Goal: Transaction & Acquisition: Purchase product/service

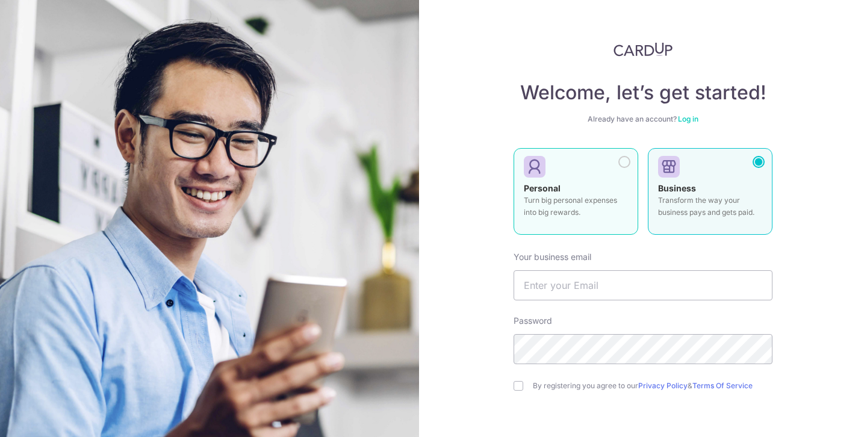
click at [583, 216] on p "Turn big personal expenses into big rewards." at bounding box center [576, 206] width 104 height 24
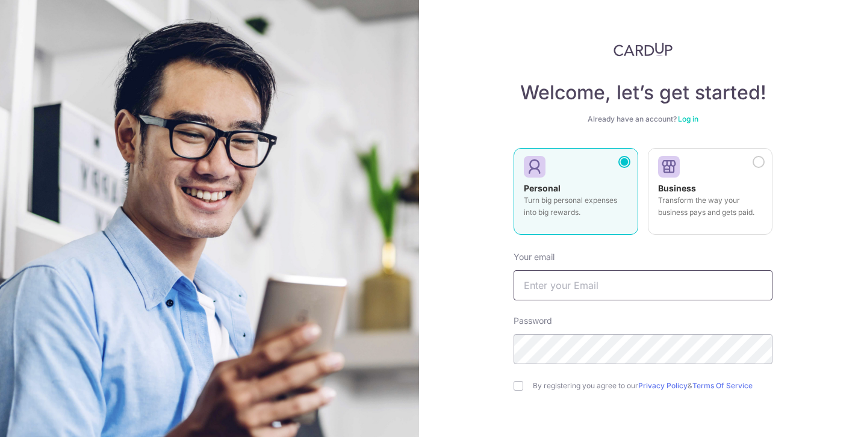
click at [569, 281] on input "text" at bounding box center [643, 285] width 259 height 30
type input "[EMAIL_ADDRESS][DOMAIN_NAME]"
click at [806, 316] on div "Welcome, let’s get started! Already have an account? Log in Personal Turn big p…" at bounding box center [643, 218] width 448 height 437
click at [520, 389] on input "checkbox" at bounding box center [519, 386] width 10 height 10
checkbox input "true"
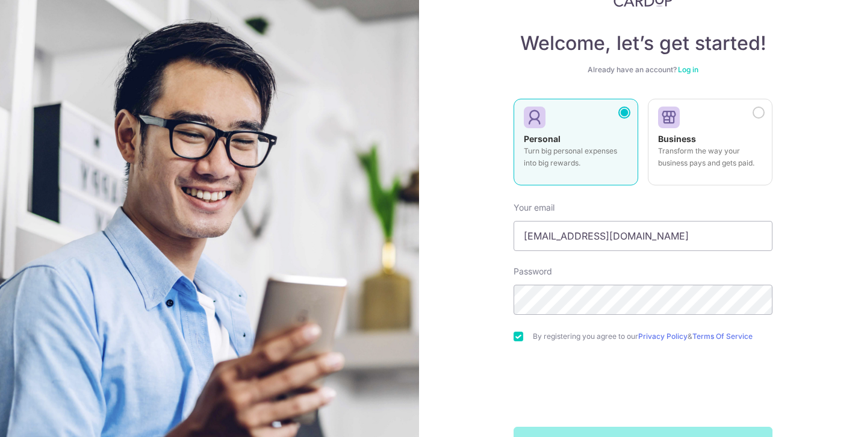
scroll to position [89, 0]
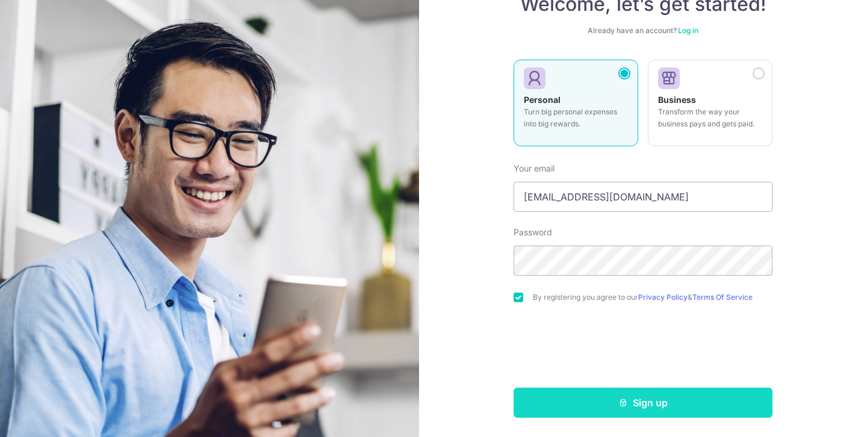
click at [609, 403] on button "Sign up" at bounding box center [643, 403] width 259 height 30
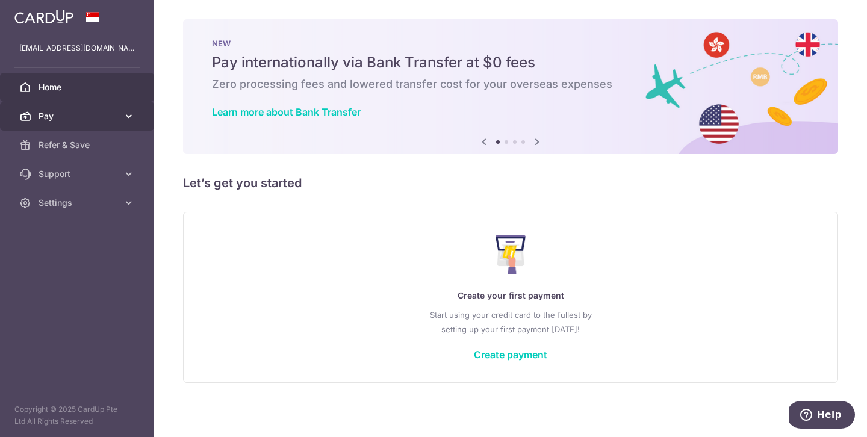
click at [120, 124] on link "Pay" at bounding box center [77, 116] width 154 height 29
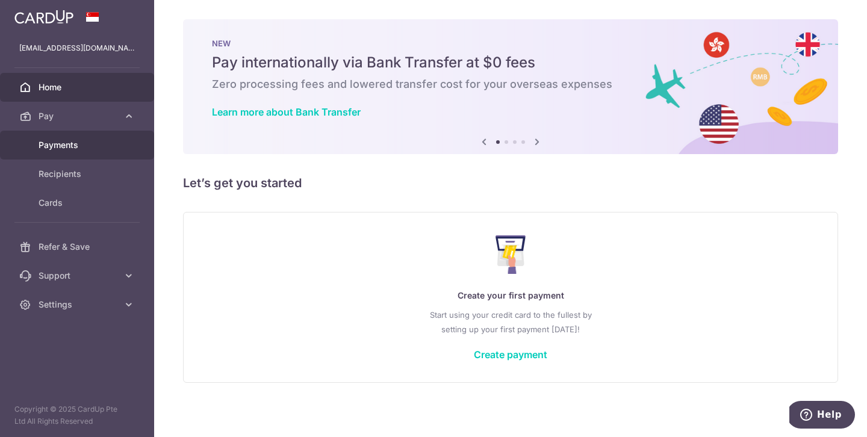
click at [75, 148] on span "Payments" at bounding box center [78, 145] width 79 height 12
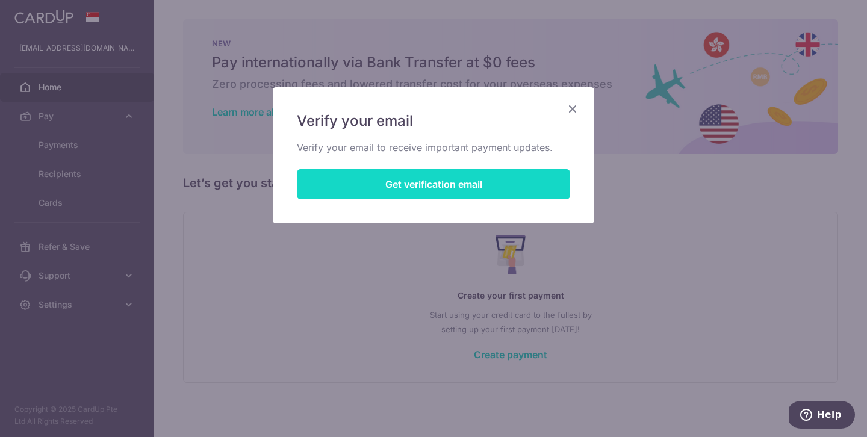
click at [396, 187] on button "Get verification email" at bounding box center [433, 184] width 273 height 30
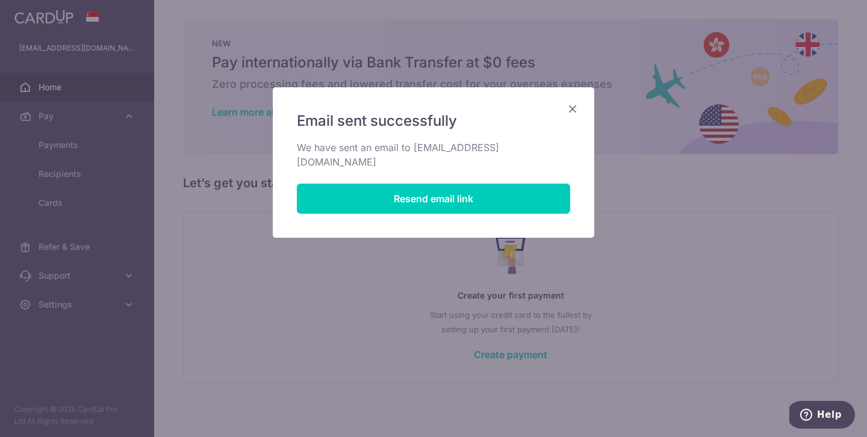
click at [573, 110] on icon "Close" at bounding box center [572, 108] width 14 height 15
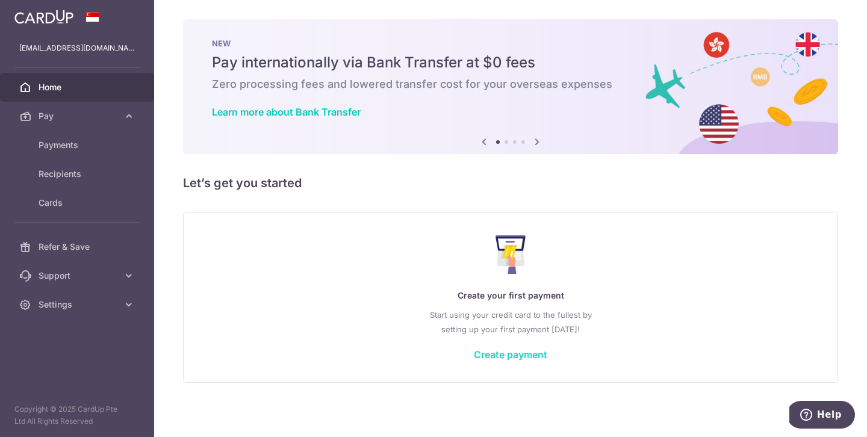
click at [498, 352] on link "Create payment" at bounding box center [510, 355] width 73 height 12
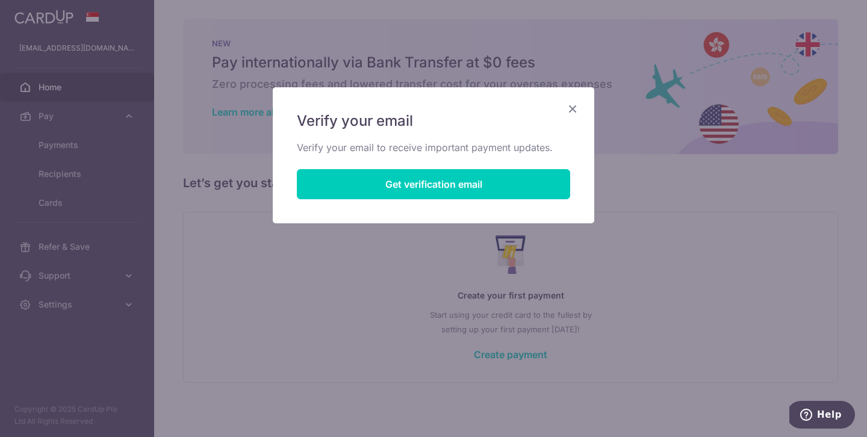
click at [569, 107] on icon "Close" at bounding box center [572, 108] width 14 height 15
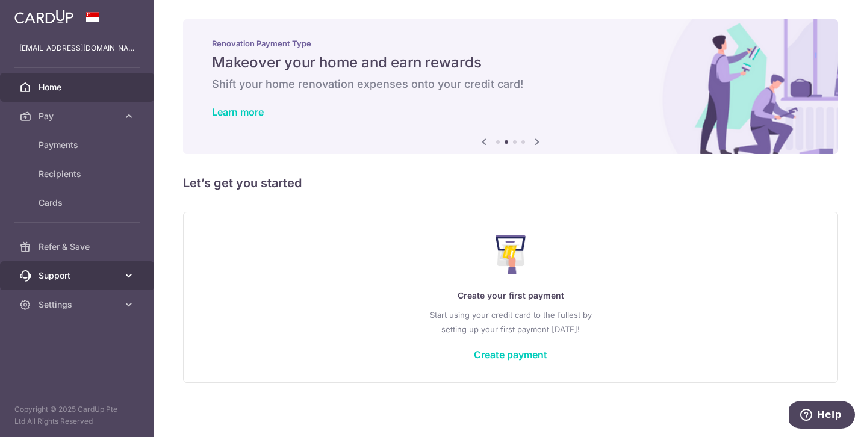
click at [90, 277] on span "Support" at bounding box center [78, 276] width 79 height 12
click at [107, 277] on span "Support" at bounding box center [78, 276] width 79 height 12
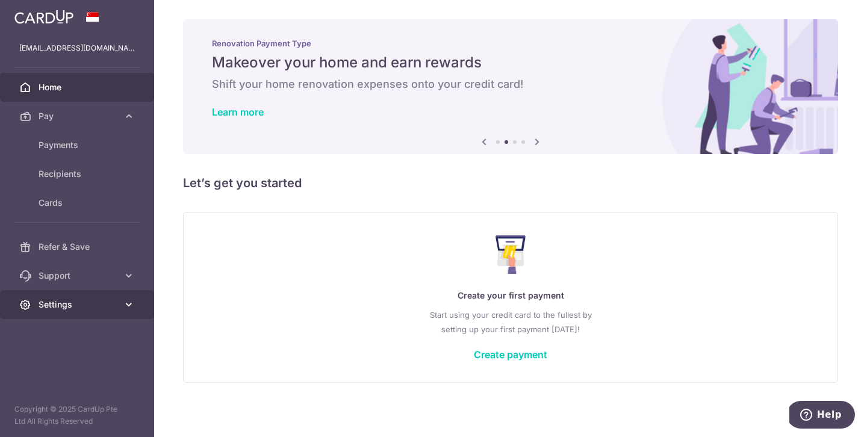
click at [117, 305] on span "Settings" at bounding box center [78, 305] width 79 height 12
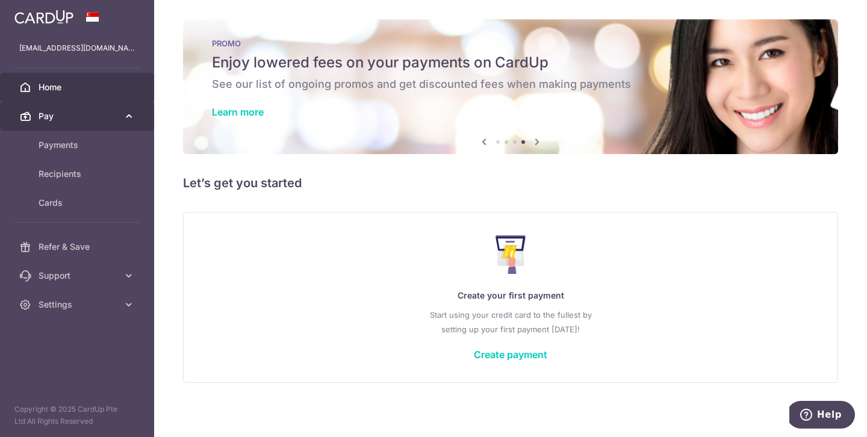
click at [110, 122] on link "Pay" at bounding box center [77, 116] width 154 height 29
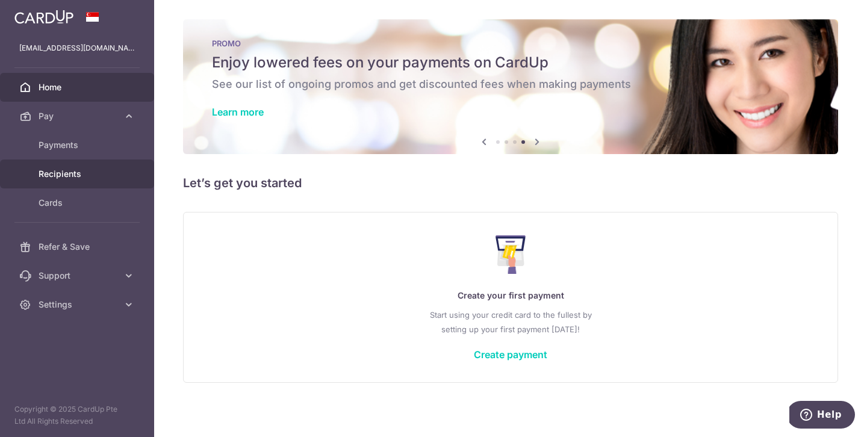
click at [78, 172] on span "Recipients" at bounding box center [78, 174] width 79 height 12
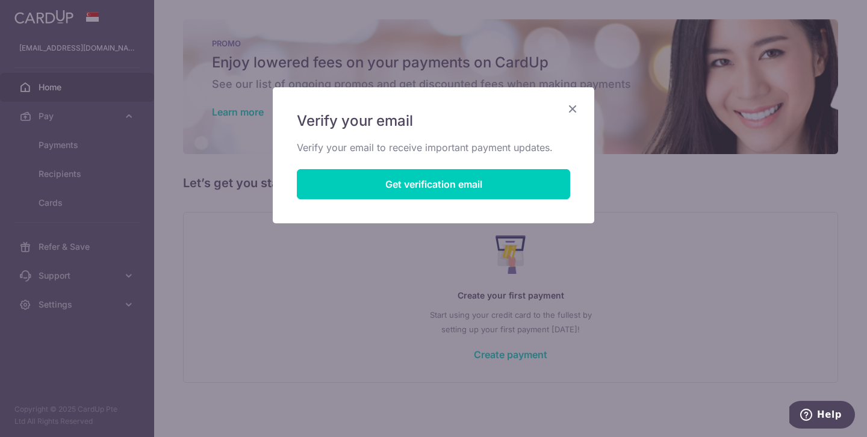
click at [577, 107] on icon "Close" at bounding box center [572, 108] width 14 height 15
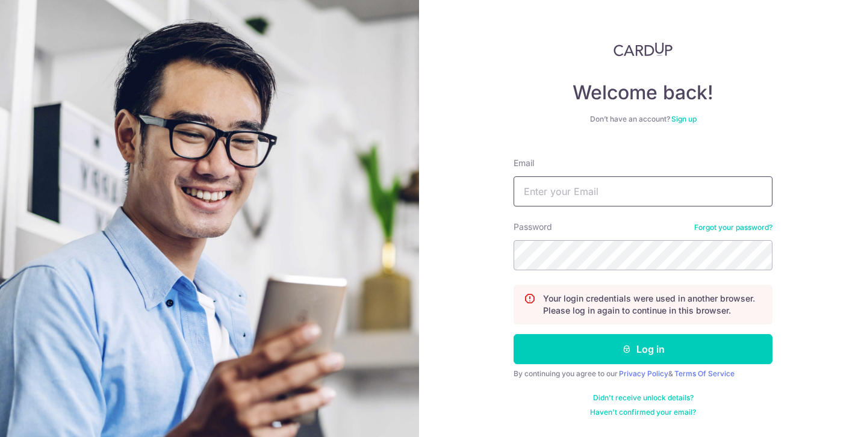
click at [602, 199] on input "Email" at bounding box center [643, 191] width 259 height 30
type input "[EMAIL_ADDRESS][DOMAIN_NAME]"
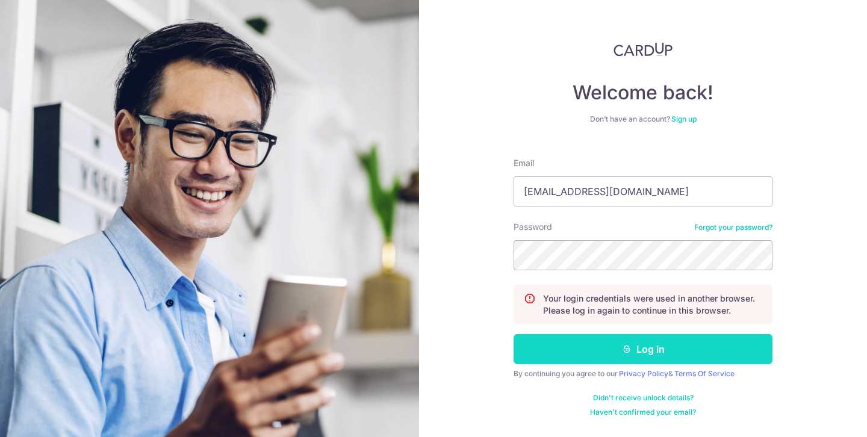
click at [603, 349] on button "Log in" at bounding box center [643, 349] width 259 height 30
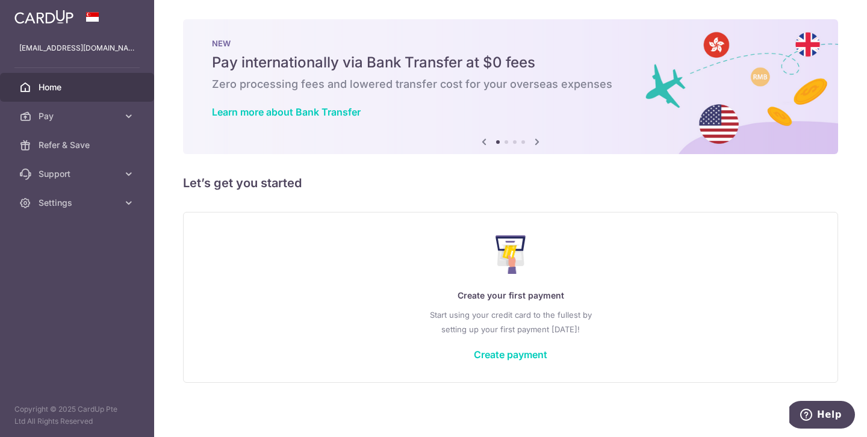
click at [535, 141] on icon at bounding box center [537, 141] width 14 height 15
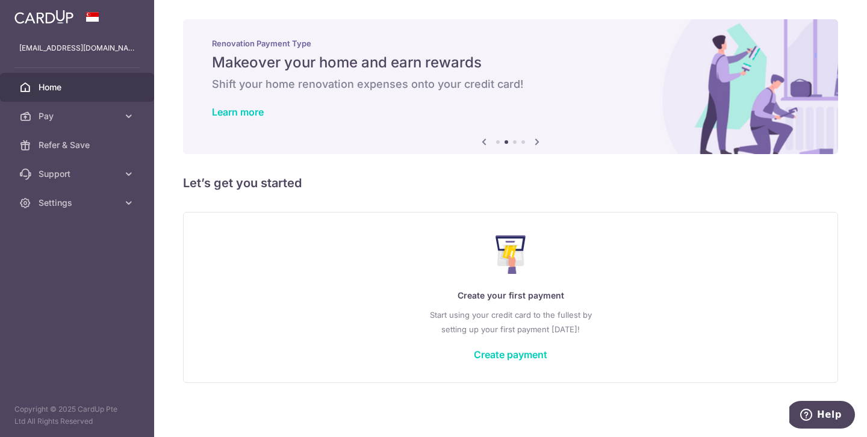
click at [535, 141] on icon at bounding box center [537, 141] width 14 height 15
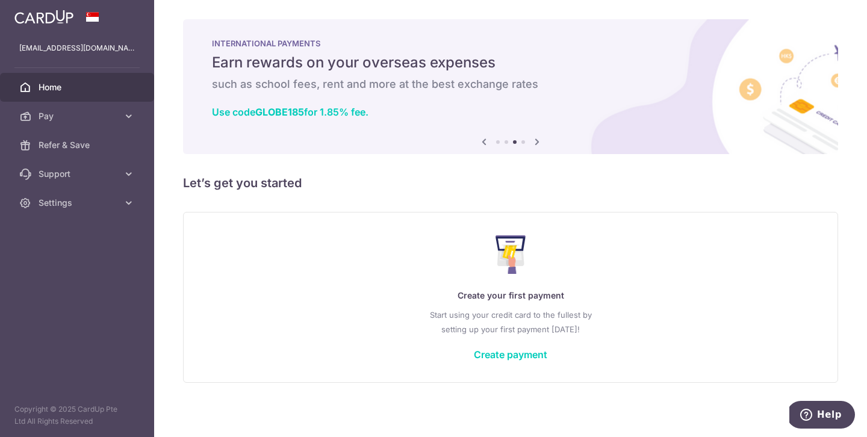
click at [485, 140] on icon at bounding box center [484, 141] width 14 height 15
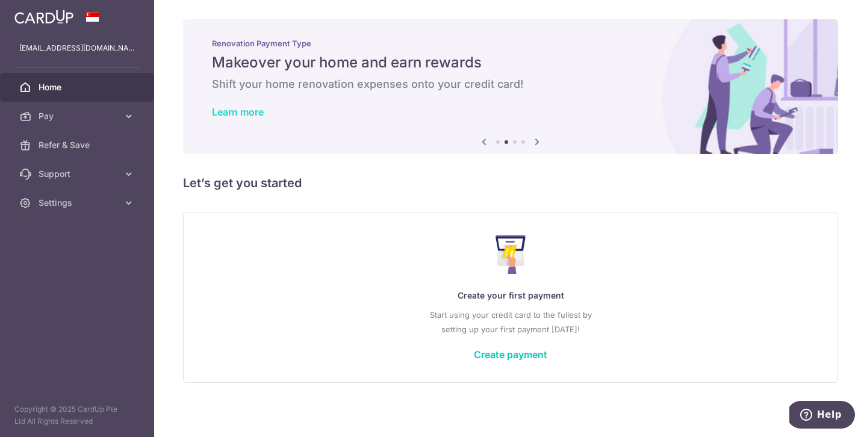
click at [250, 110] on link "Learn more" at bounding box center [238, 112] width 52 height 12
click at [113, 117] on span "Pay" at bounding box center [78, 116] width 79 height 12
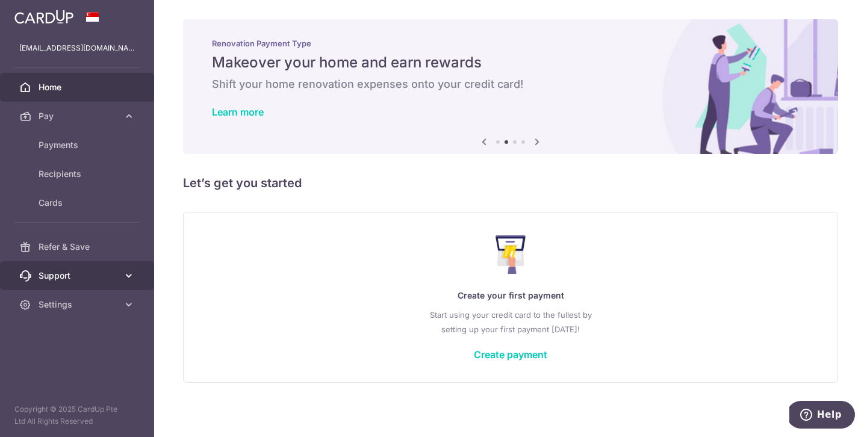
click at [119, 275] on link "Support" at bounding box center [77, 275] width 154 height 29
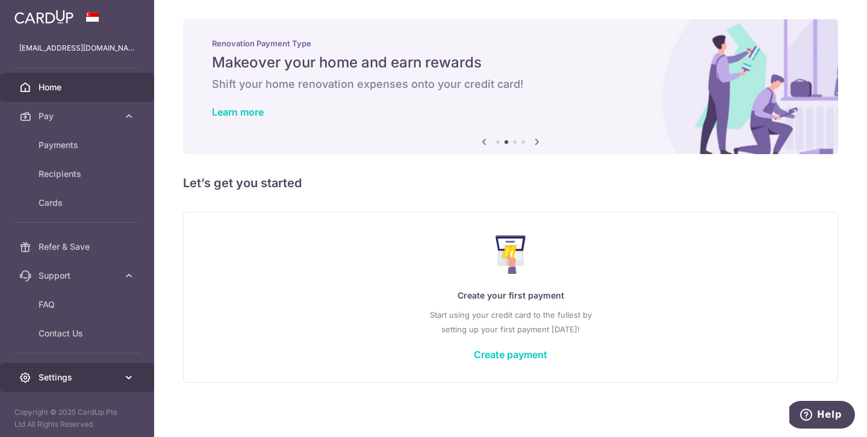
click at [123, 374] on icon at bounding box center [129, 378] width 12 height 12
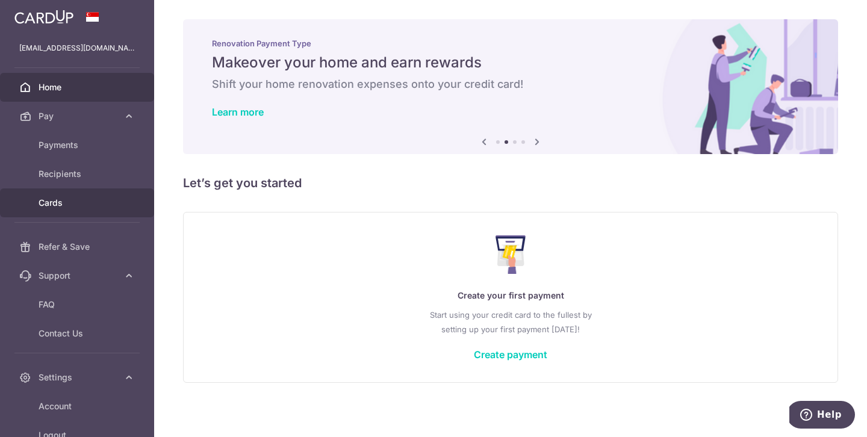
click at [69, 201] on span "Cards" at bounding box center [78, 203] width 79 height 12
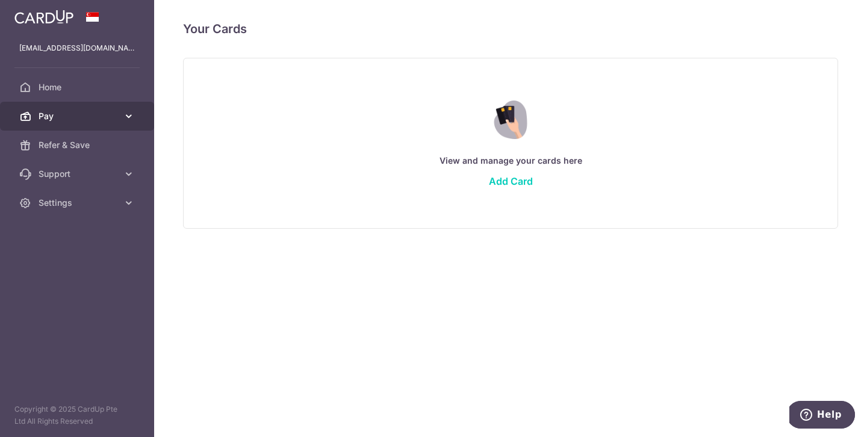
click at [114, 123] on link "Pay" at bounding box center [77, 116] width 154 height 29
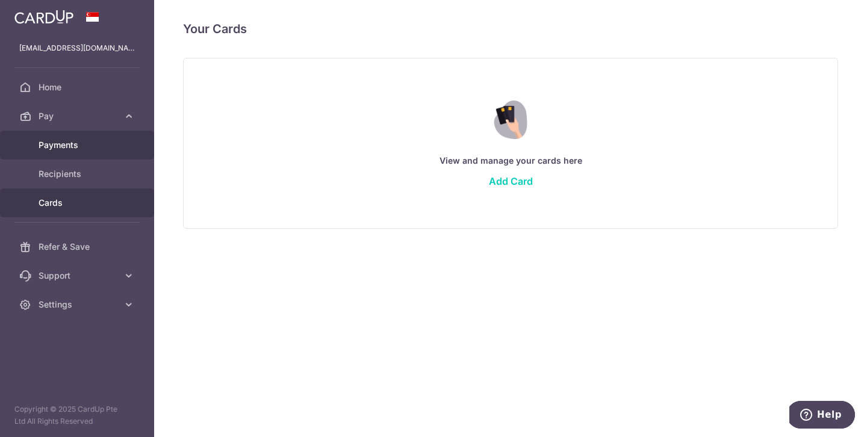
click at [87, 142] on span "Payments" at bounding box center [78, 145] width 79 height 12
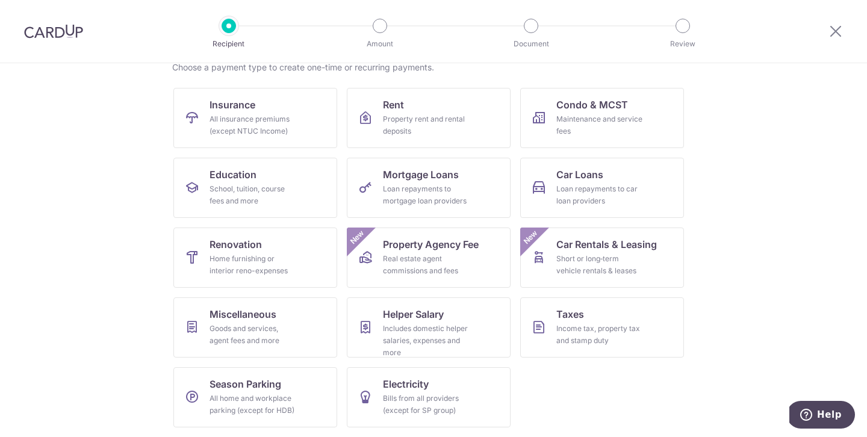
scroll to position [100, 0]
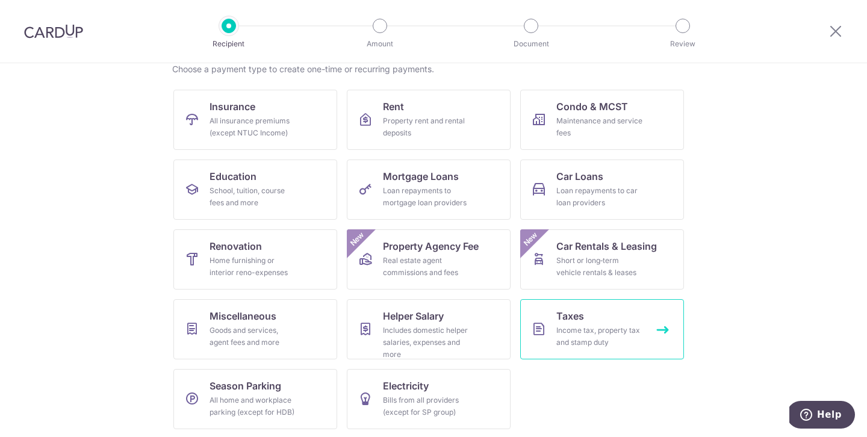
click at [543, 312] on link "Taxes Income tax, property tax and stamp duty" at bounding box center [602, 329] width 164 height 60
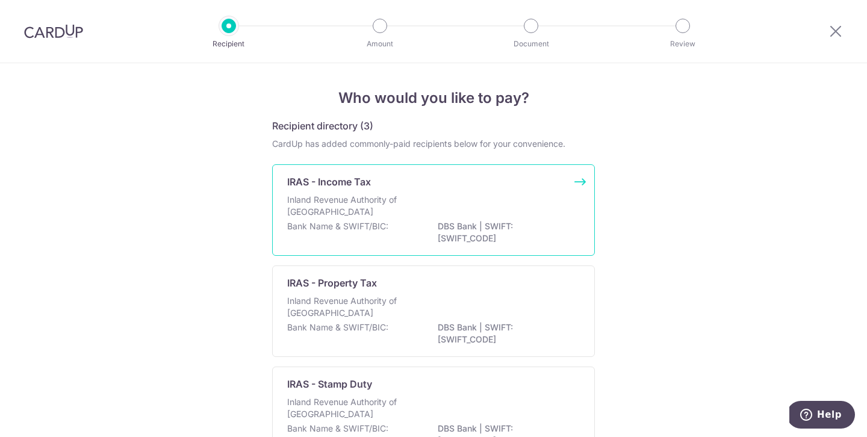
click at [521, 216] on div "Inland Revenue Authority of [GEOGRAPHIC_DATA]" at bounding box center [433, 207] width 293 height 26
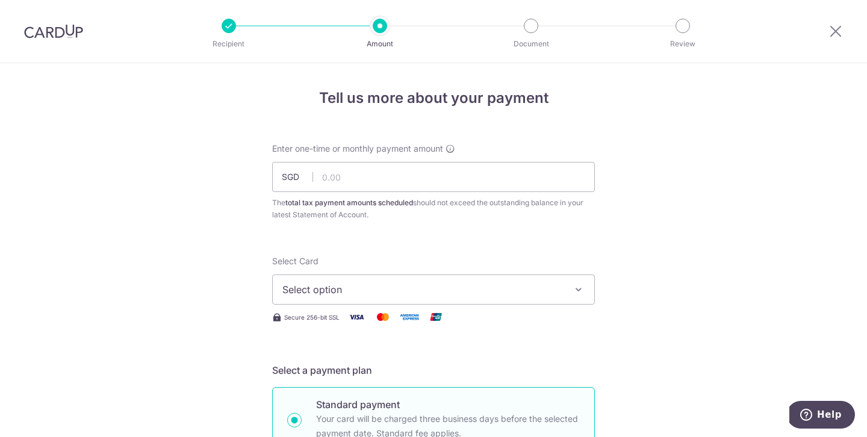
click at [579, 294] on icon "button" at bounding box center [579, 290] width 12 height 12
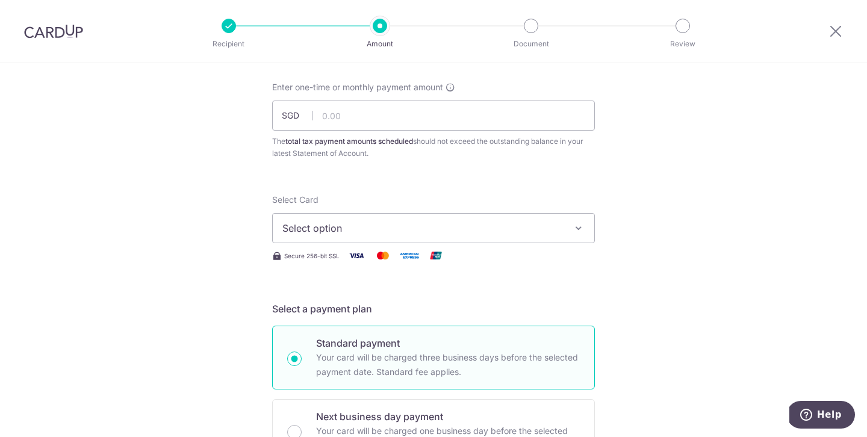
scroll to position [60, 0]
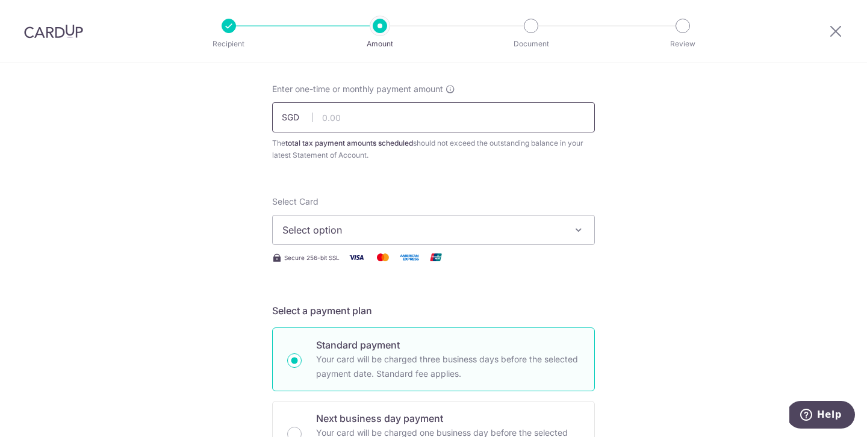
click at [473, 105] on input "text" at bounding box center [433, 117] width 323 height 30
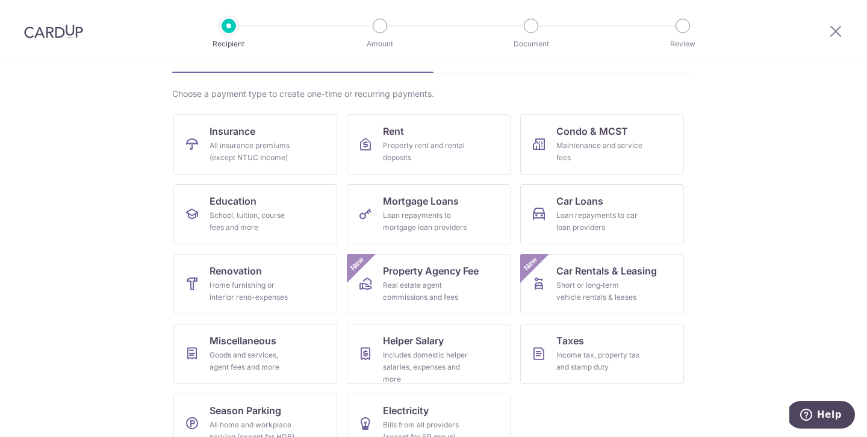
scroll to position [92, 0]
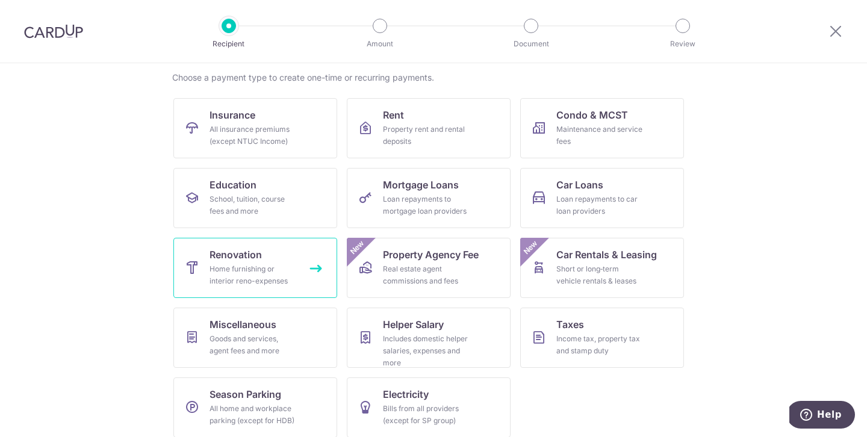
click at [263, 255] on link "Renovation Home furnishing or interior reno-expenses" at bounding box center [255, 268] width 164 height 60
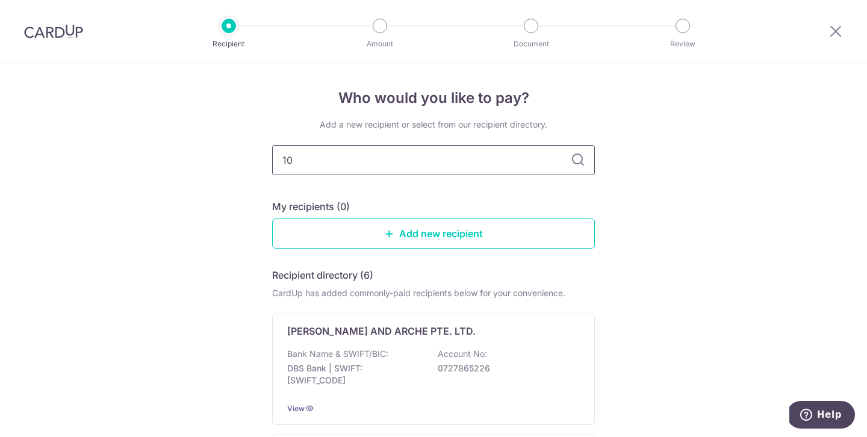
type input "1"
click at [431, 226] on link "Add new recipient" at bounding box center [433, 234] width 323 height 30
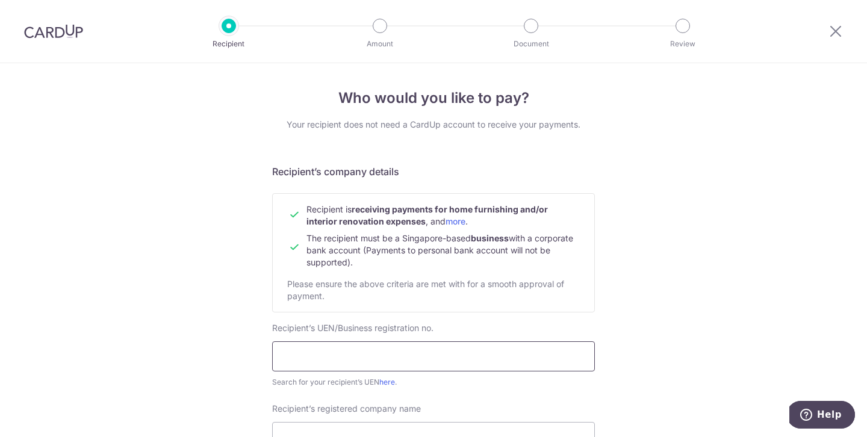
click at [381, 358] on input "text" at bounding box center [433, 356] width 323 height 30
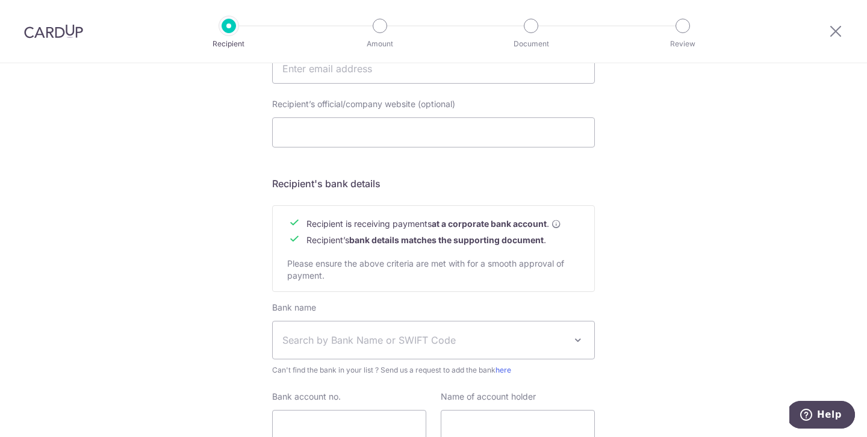
scroll to position [532, 0]
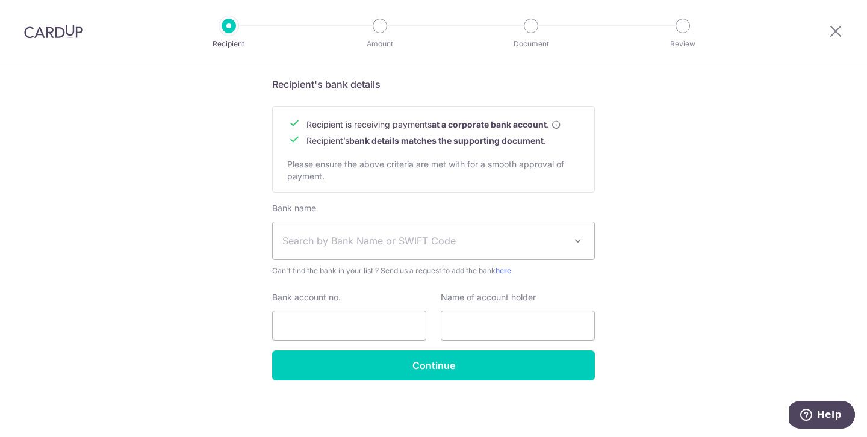
click at [52, 28] on img at bounding box center [53, 31] width 59 height 14
